Goal: Task Accomplishment & Management: Complete application form

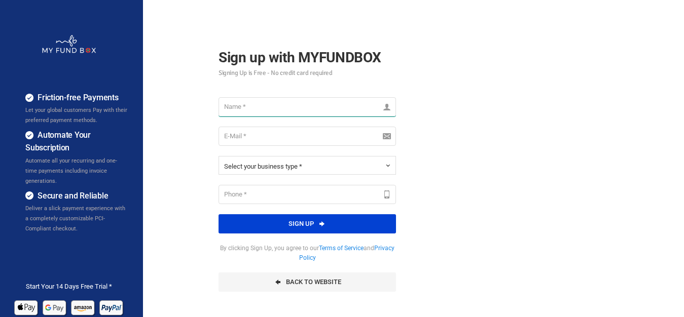
click at [254, 107] on input "text" at bounding box center [306, 106] width 177 height 19
type input "Sandbox"
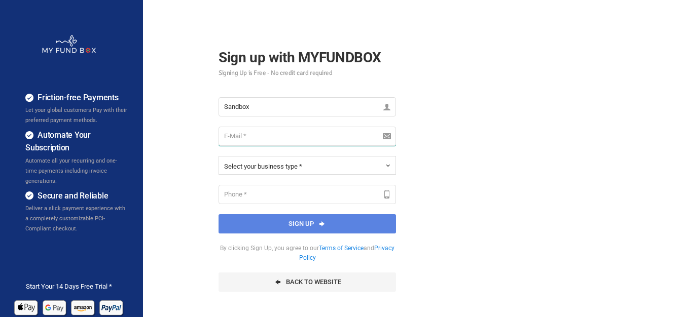
click at [268, 142] on input "email" at bounding box center [306, 136] width 177 height 19
paste input "givoh67821@iotrama.com"
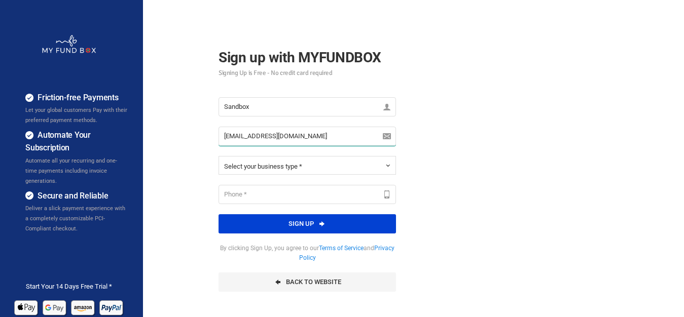
type input "givoh67821@iotrama.com"
drag, startPoint x: 306, startPoint y: 165, endPoint x: 296, endPoint y: 178, distance: 16.0
click at [307, 165] on button "Select your business type *" at bounding box center [306, 165] width 177 height 19
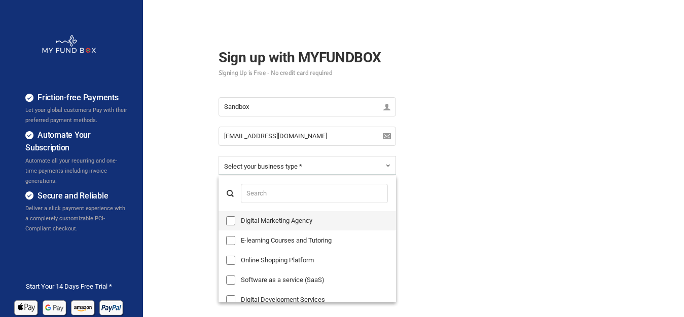
click at [260, 221] on label "Digital Marketing Agency" at bounding box center [306, 220] width 177 height 19
click at [235, 221] on input "Digital Marketing Agency" at bounding box center [230, 220] width 9 height 9
checkbox input "true"
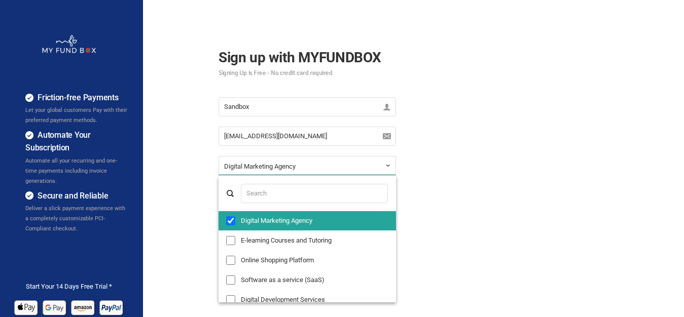
click at [568, 196] on div "Friction-free Payments Let your global customers Pay with their preferred payme…" at bounding box center [342, 253] width 694 height 507
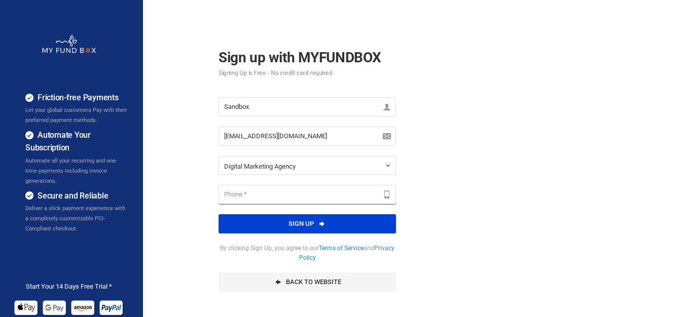
click at [284, 191] on input "text" at bounding box center [306, 194] width 177 height 19
type input "7010492218"
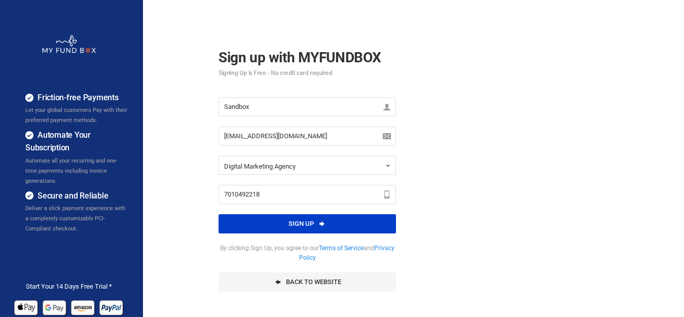
click at [301, 219] on button "Sign up" at bounding box center [306, 223] width 177 height 19
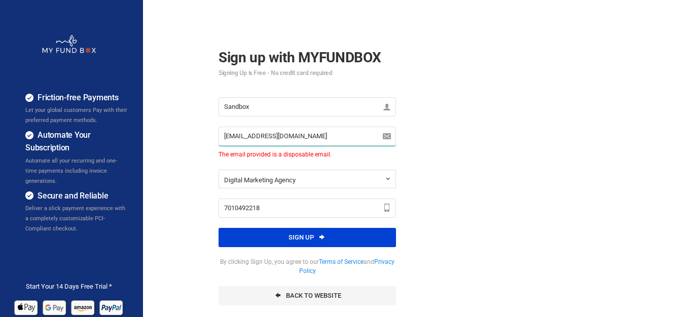
click at [285, 136] on input "givoh67821@iotrama.com" at bounding box center [306, 136] width 177 height 19
click at [311, 138] on input "givoh67821@iotrama.com" at bounding box center [306, 136] width 177 height 19
type input "t"
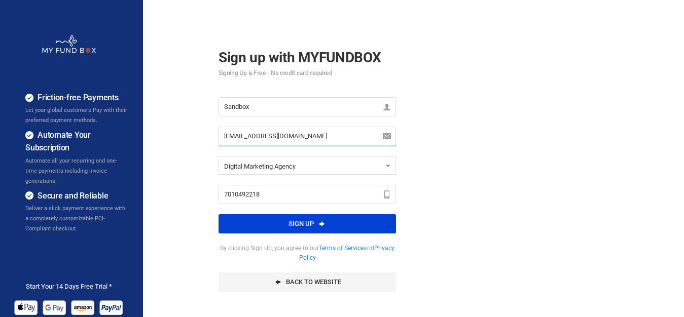
type input "asgar.hameed@myfundbox.de"
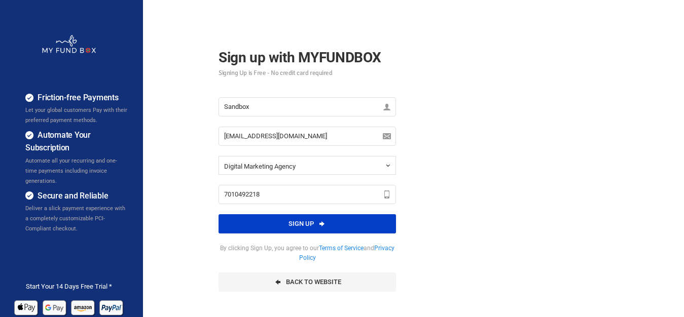
click at [307, 223] on button "Sign up" at bounding box center [306, 223] width 177 height 19
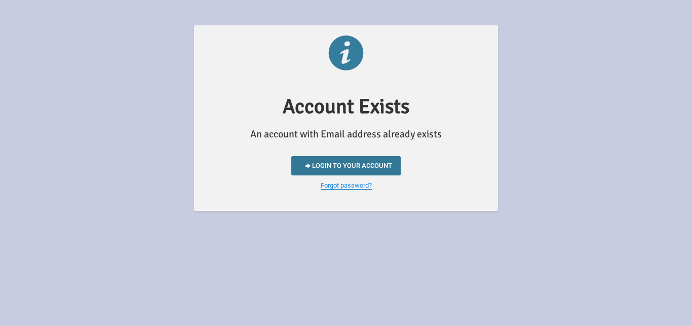
click at [365, 165] on link "Login to your account" at bounding box center [345, 165] width 109 height 19
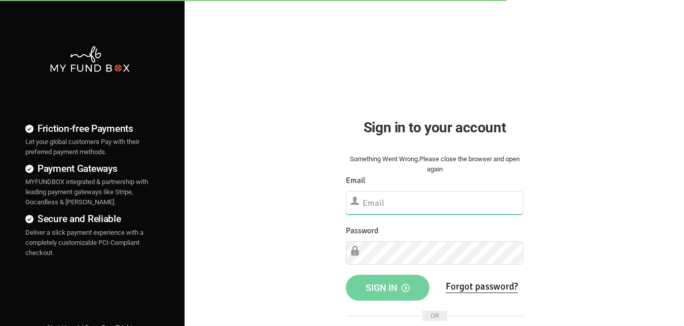
click at [381, 202] on input "text" at bounding box center [435, 202] width 178 height 23
type input "[EMAIL_ADDRESS][DOMAIN_NAME]"
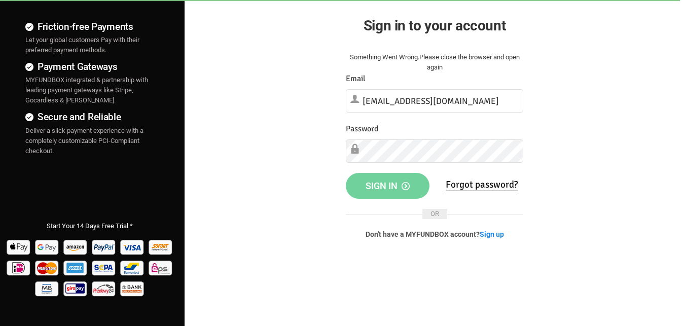
scroll to position [103, 0]
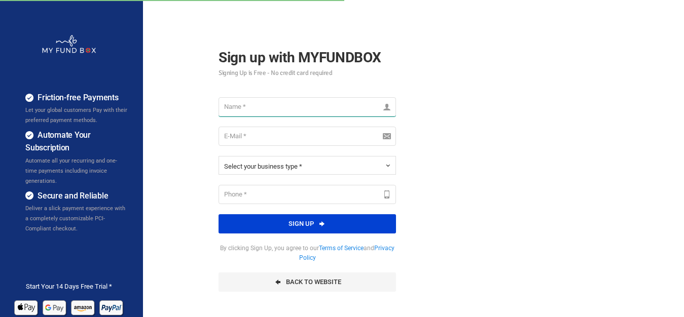
click at [260, 109] on input "text" at bounding box center [306, 106] width 177 height 19
type input "sandbox testing"
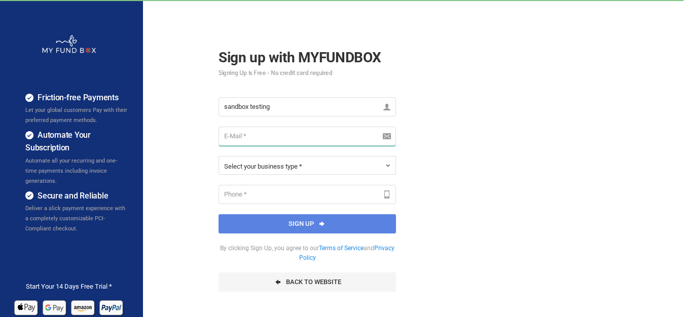
paste input "[EMAIL_ADDRESS][DOMAIN_NAME]"
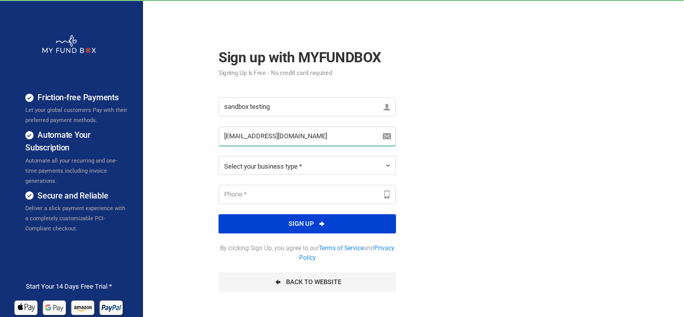
type input "[EMAIL_ADDRESS][DOMAIN_NAME]"
click at [296, 167] on span "Select your business type *" at bounding box center [263, 167] width 78 height 8
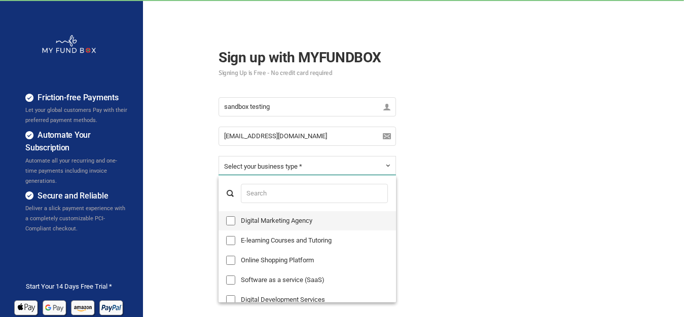
click at [287, 221] on label "Digital Marketing Agency" at bounding box center [306, 220] width 177 height 19
click at [235, 221] on input "Digital Marketing Agency" at bounding box center [230, 220] width 9 height 9
checkbox input "true"
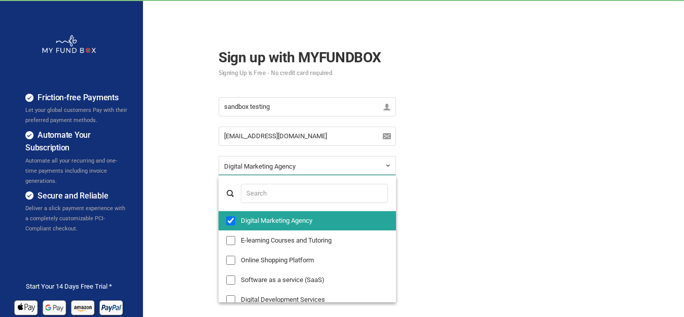
click at [621, 188] on div "Friction-free Payments Let your global customers Pay with their preferred payme…" at bounding box center [342, 253] width 694 height 507
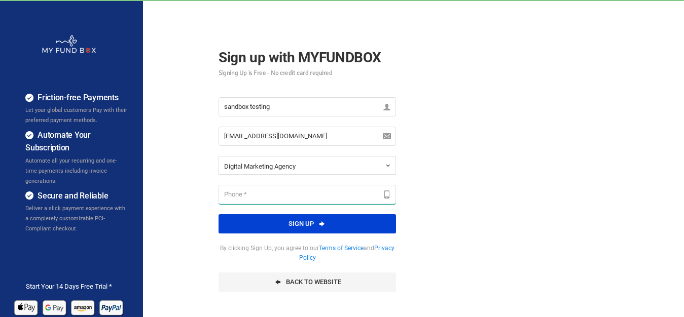
click at [303, 194] on input "text" at bounding box center [306, 194] width 177 height 19
type input "1235845421"
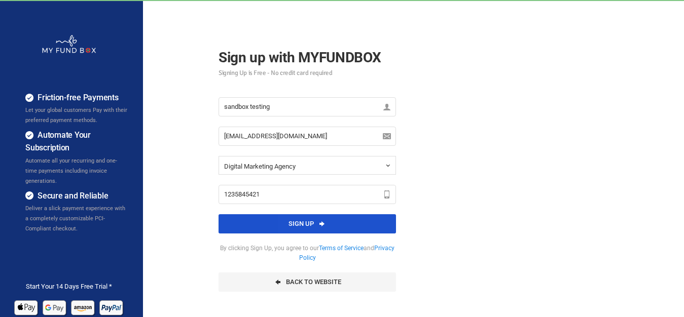
click at [327, 218] on button "Sign up" at bounding box center [306, 223] width 177 height 19
